Goal: Task Accomplishment & Management: Manage account settings

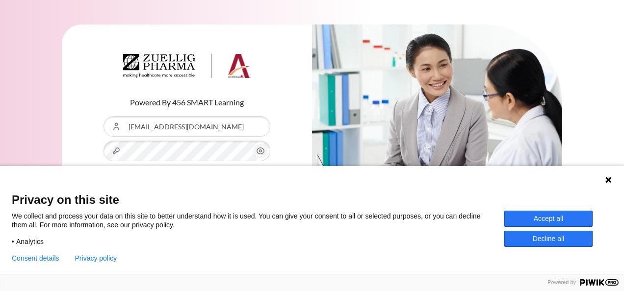
click at [103, 183] on button "Log in" at bounding box center [186, 197] width 167 height 28
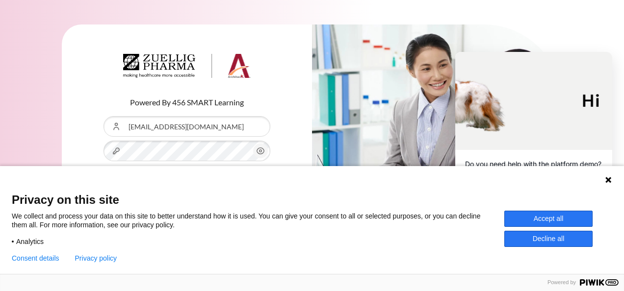
click at [532, 221] on button "Accept all" at bounding box center [548, 219] width 88 height 16
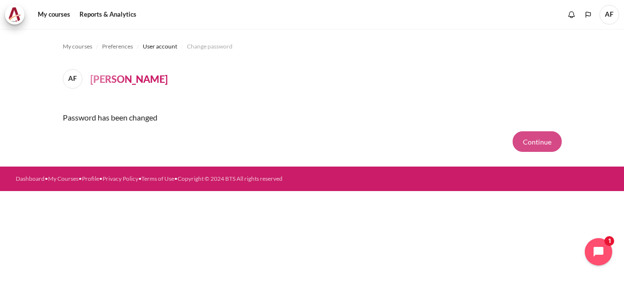
click at [535, 142] on button "Continue" at bounding box center [536, 141] width 49 height 21
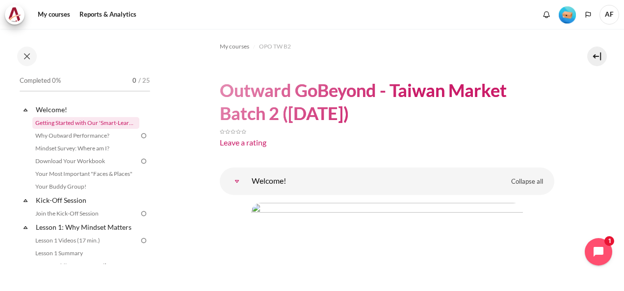
click at [102, 120] on link "Getting Started with Our 'Smart-Learning' Platform" at bounding box center [85, 123] width 107 height 12
